Goal: Check status

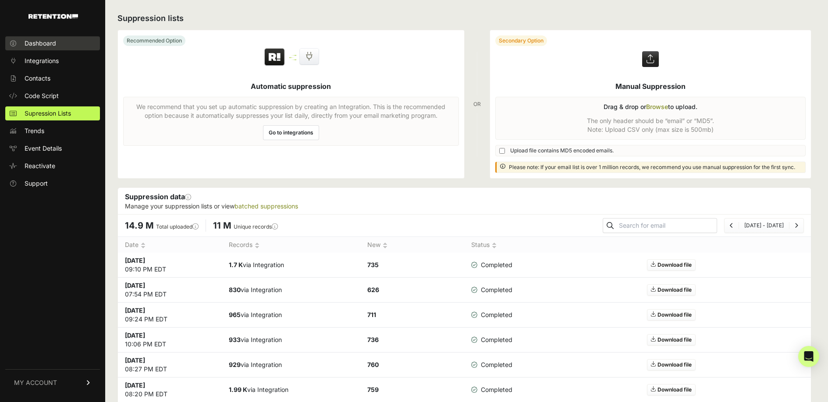
click at [48, 44] on span "Dashboard" at bounding box center [41, 43] width 32 height 9
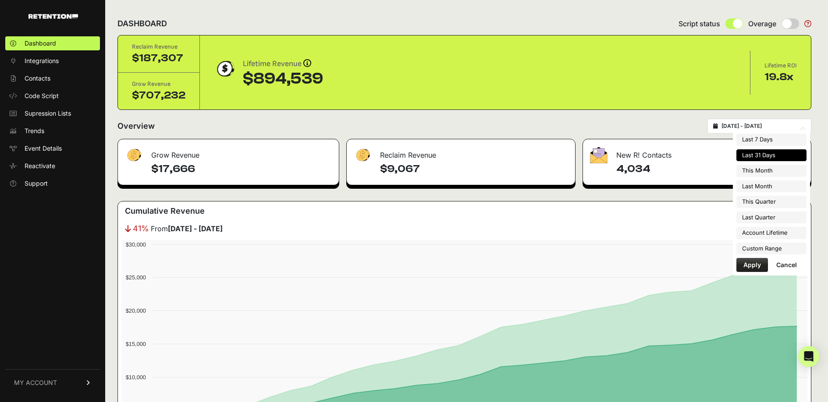
click at [770, 124] on input "2025-08-16 - 2025-09-15" at bounding box center [763, 126] width 84 height 7
click at [757, 129] on input "2025-08-16 - 2025-09-15" at bounding box center [763, 126] width 84 height 7
click at [758, 240] on ul "Last 7 Days Last 31 Days This Month Last Month This Quarter Last Quarter Accoun…" at bounding box center [771, 194] width 70 height 121
click at [760, 245] on li "Custom Range" at bounding box center [771, 249] width 70 height 12
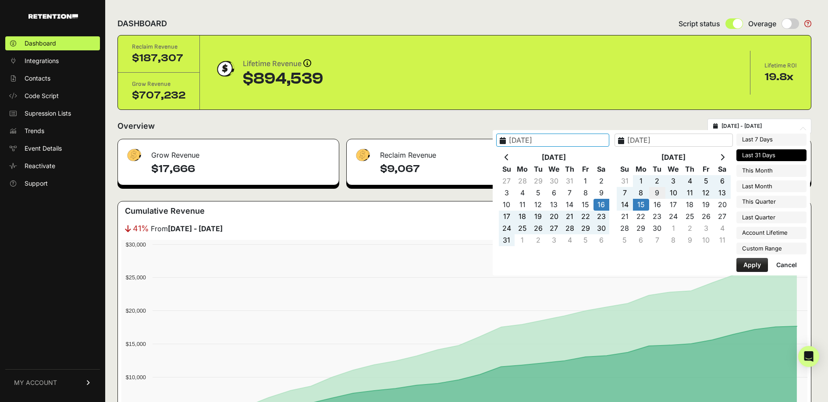
type input "[DATE]"
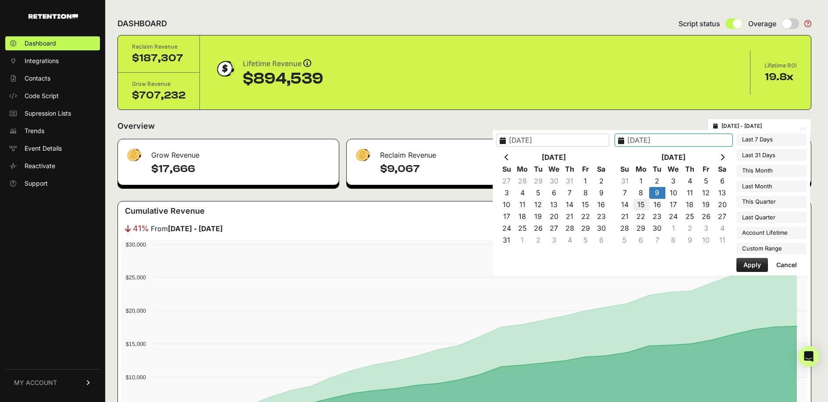
type input "2025-09-15"
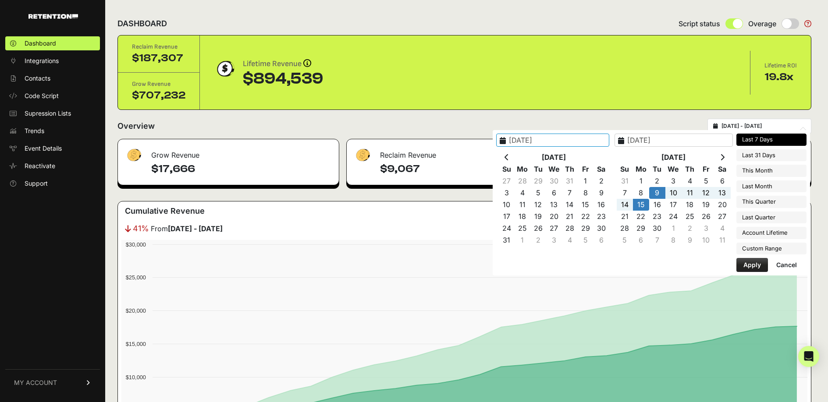
type input "[DATE]"
click at [747, 270] on button "Apply" at bounding box center [752, 265] width 32 height 14
type input "[DATE] - [DATE]"
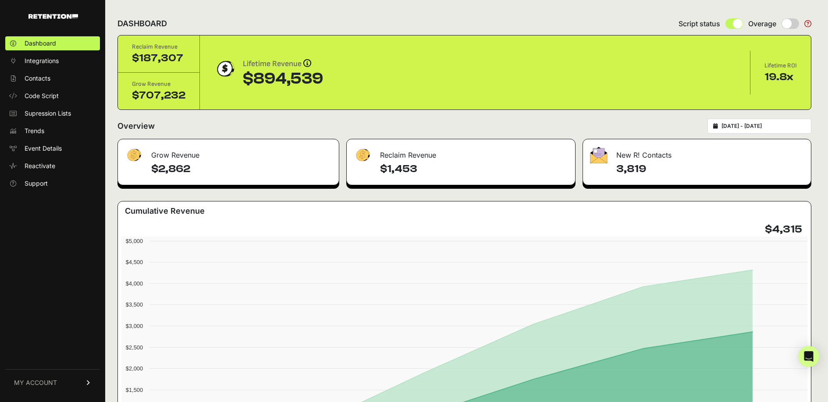
drag, startPoint x: 653, startPoint y: 170, endPoint x: 607, endPoint y: 166, distance: 45.7
click at [607, 166] on div "3,819" at bounding box center [697, 173] width 228 height 23
copy h4 "3,819"
